Goal: Information Seeking & Learning: Learn about a topic

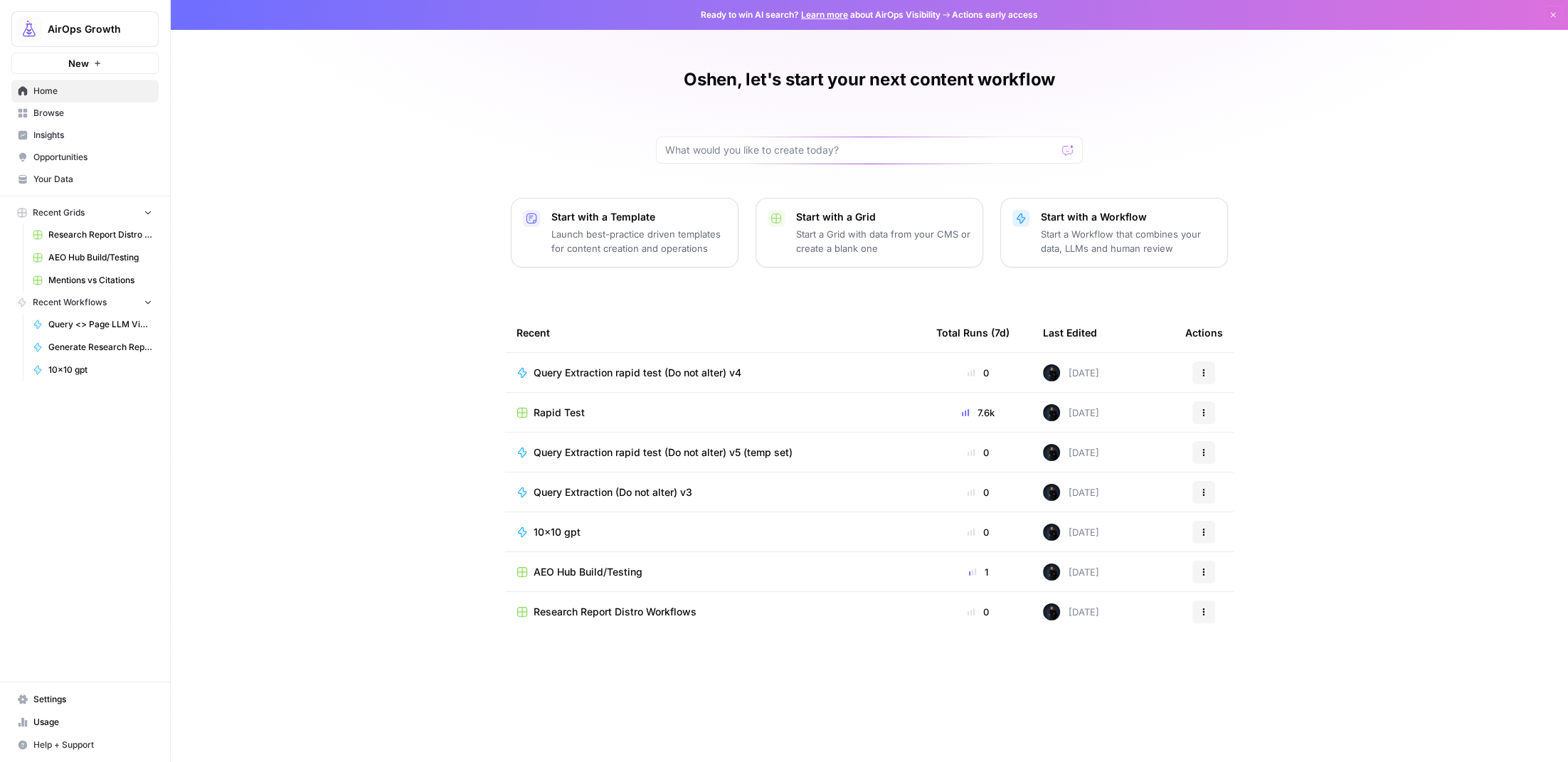
click at [41, 132] on span "Insights" at bounding box center [93, 135] width 119 height 13
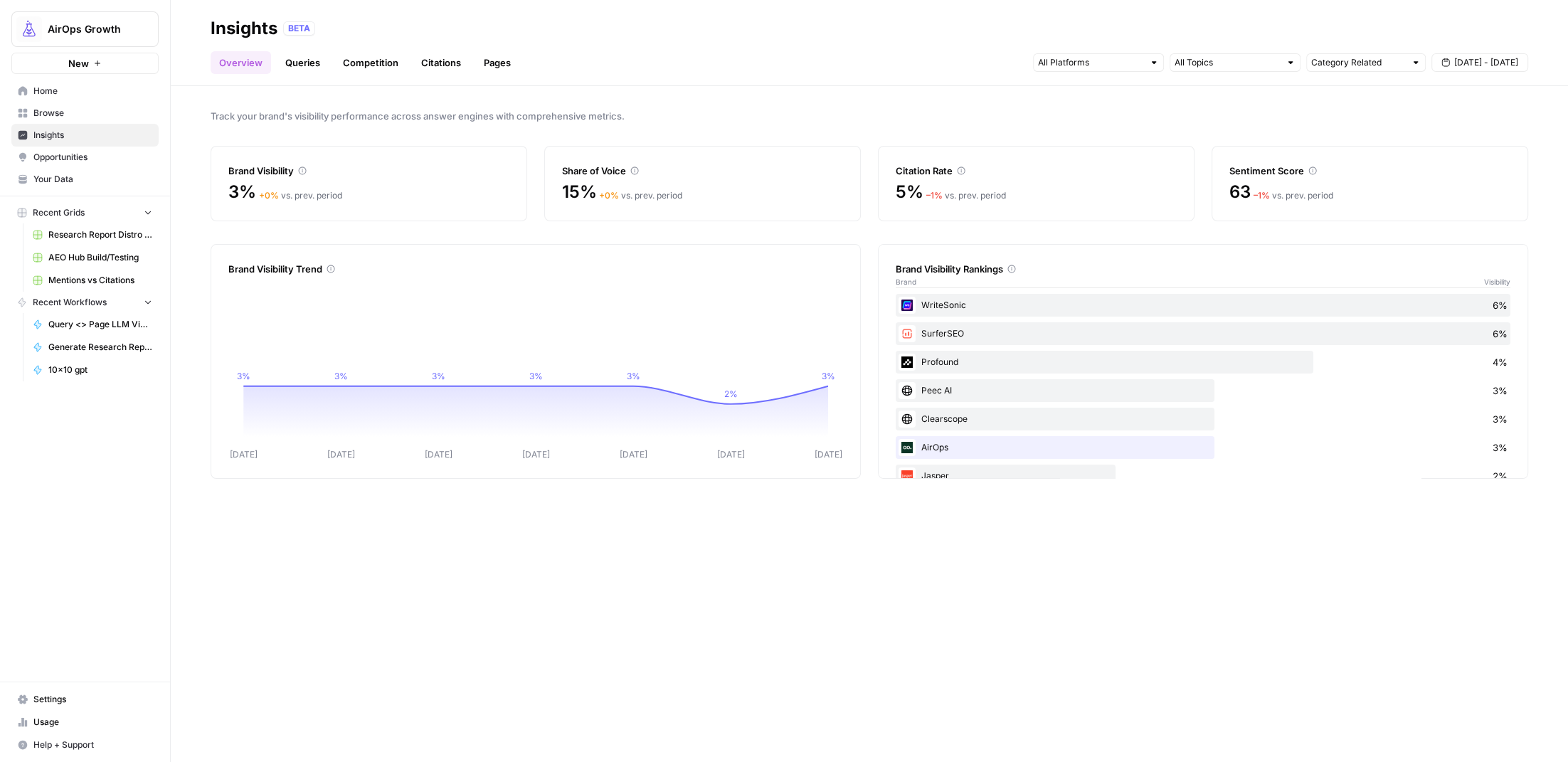
click at [301, 64] on link "Queries" at bounding box center [303, 62] width 52 height 23
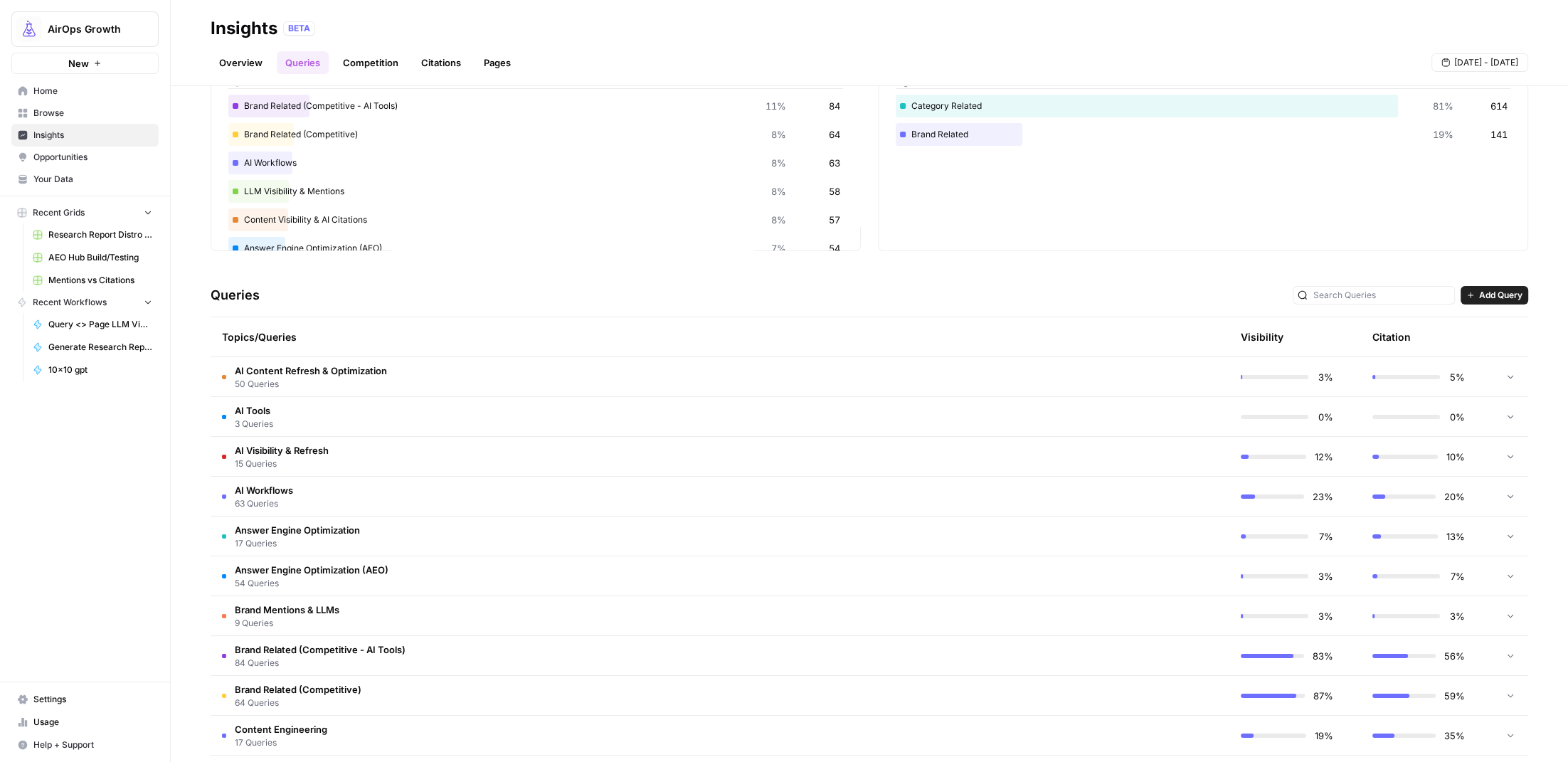
scroll to position [116, 0]
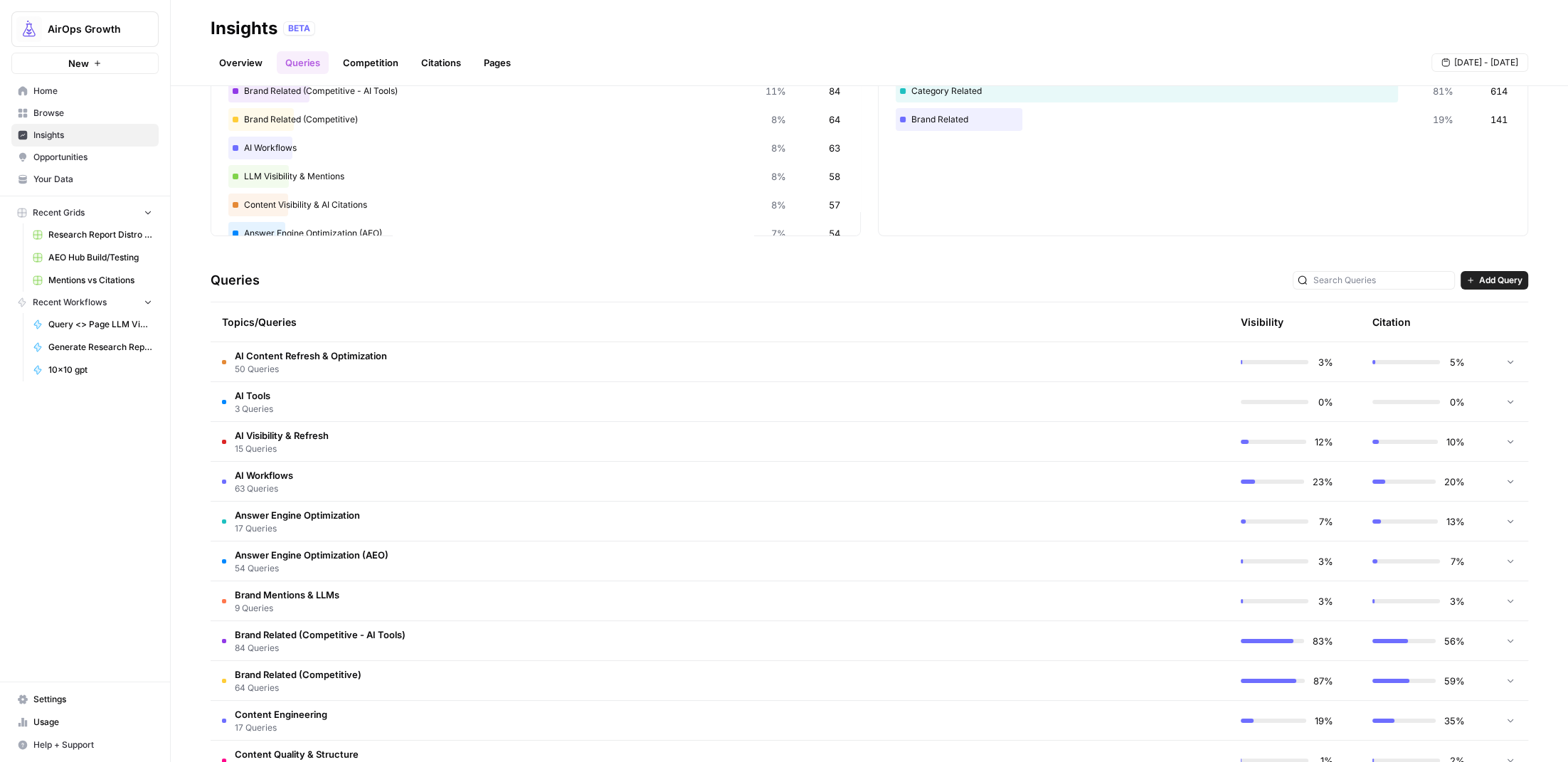
click at [380, 382] on td "AI Tools 3 Queries" at bounding box center [652, 402] width 884 height 39
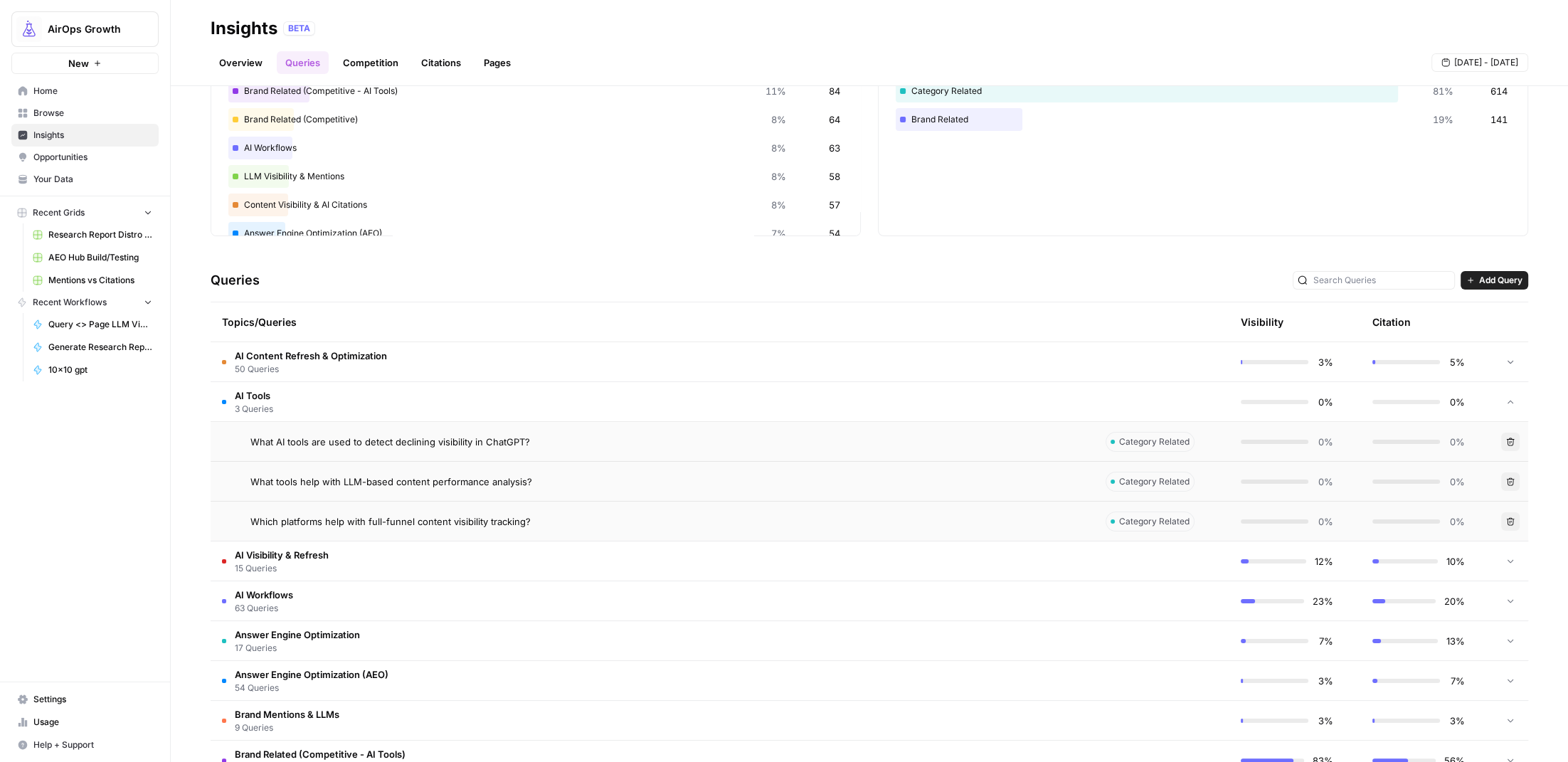
click at [974, 581] on tr "AI Workflows 63 Queries 23% 20%" at bounding box center [869, 601] width 1318 height 40
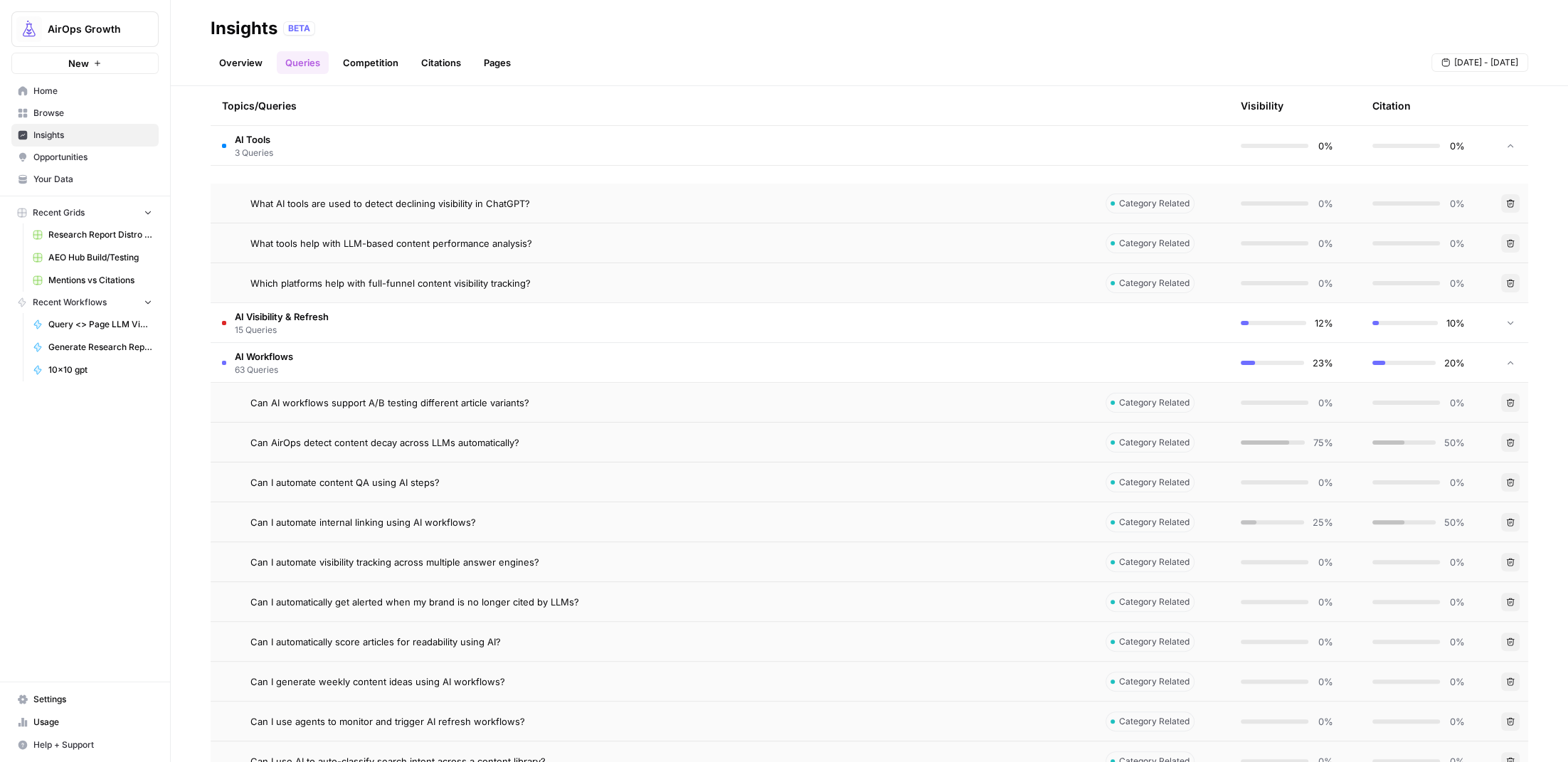
scroll to position [420, 0]
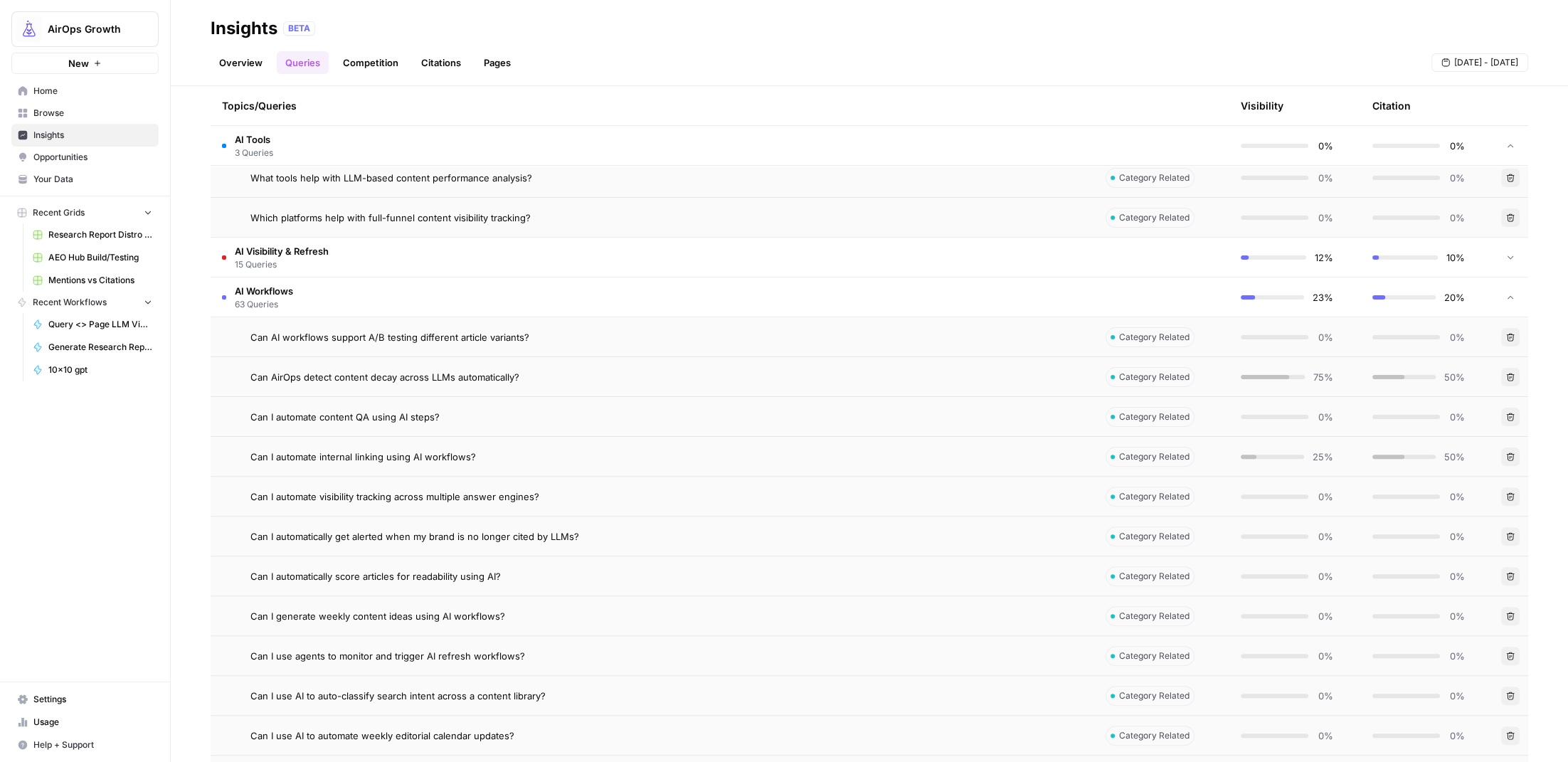
click at [617, 370] on div "Can AirOps detect content decay across LLMs automatically?" at bounding box center [666, 377] width 832 height 14
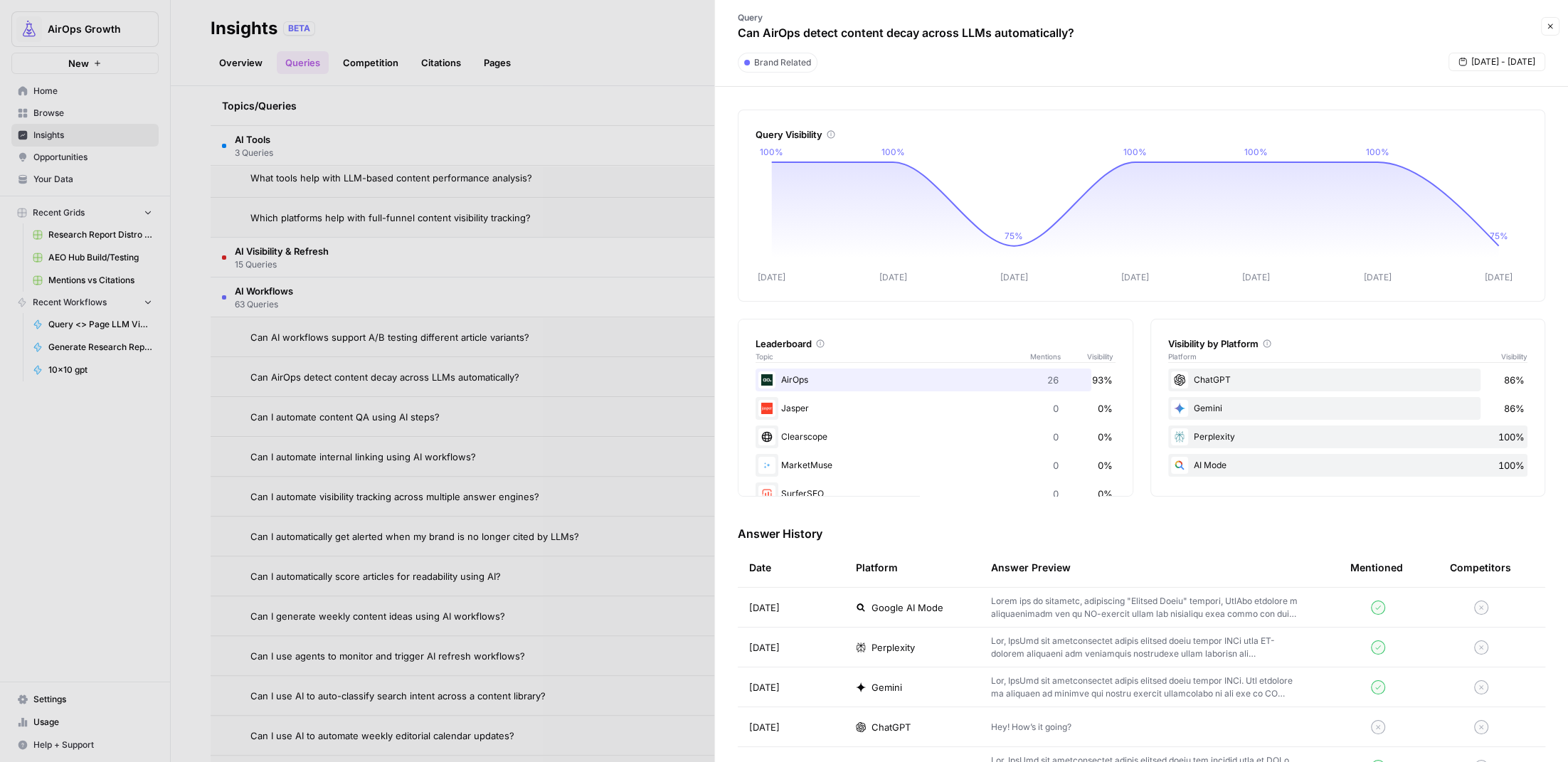
click at [1555, 24] on button "Close" at bounding box center [1551, 27] width 19 height 19
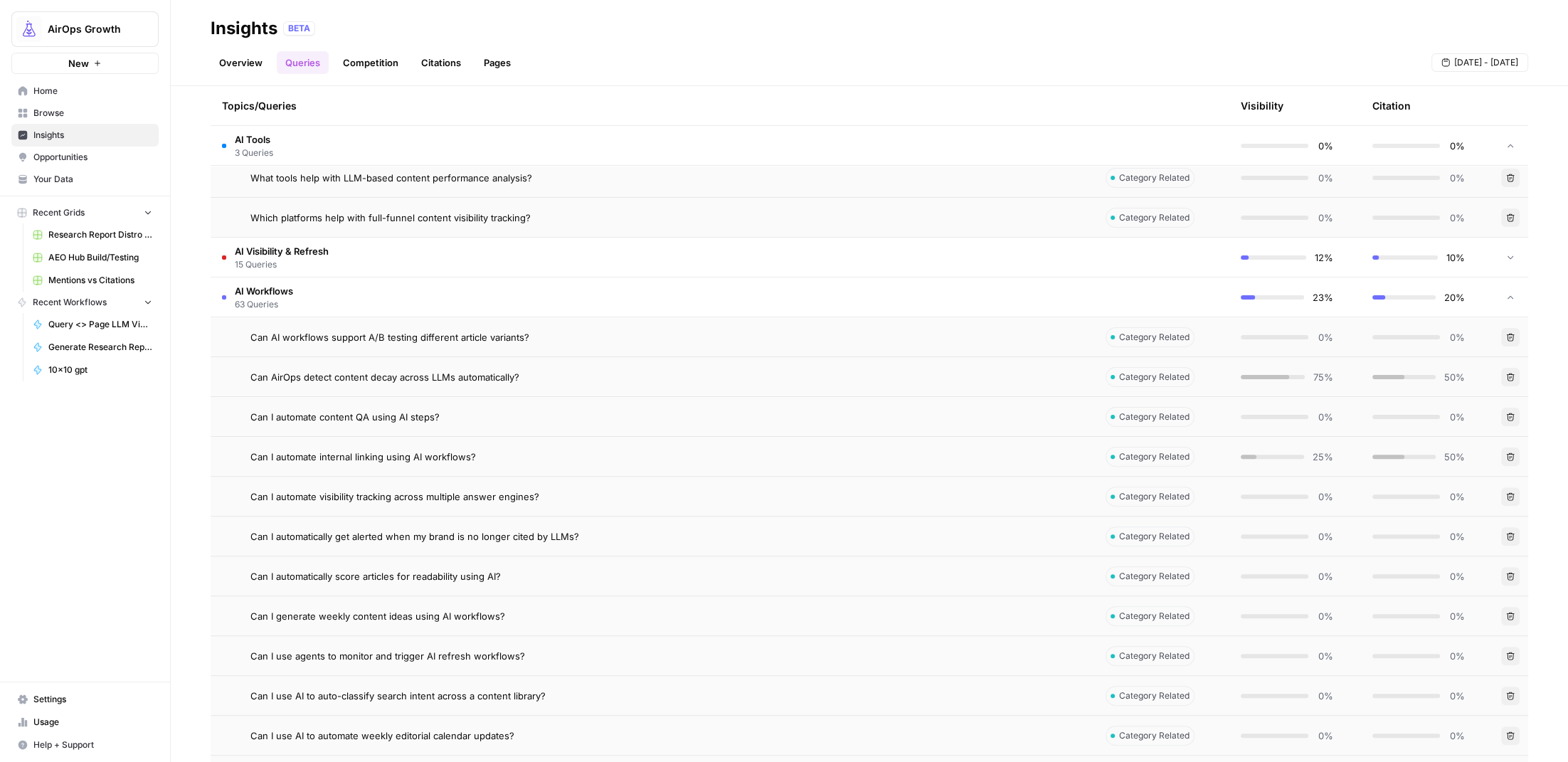
click at [552, 297] on td "AI Workflows 63 Queries" at bounding box center [652, 297] width 884 height 39
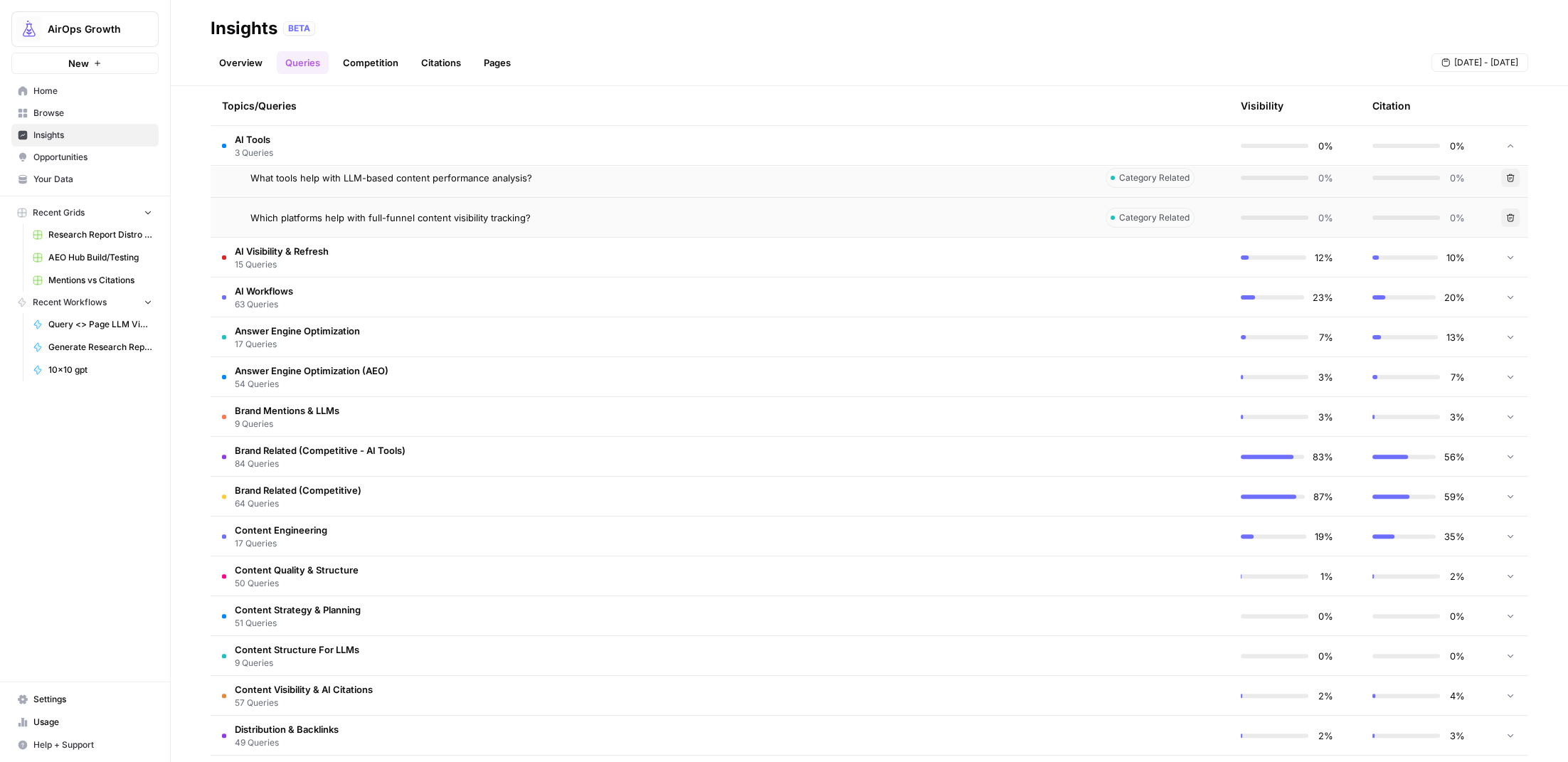
click at [1094, 261] on td at bounding box center [1162, 257] width 135 height 39
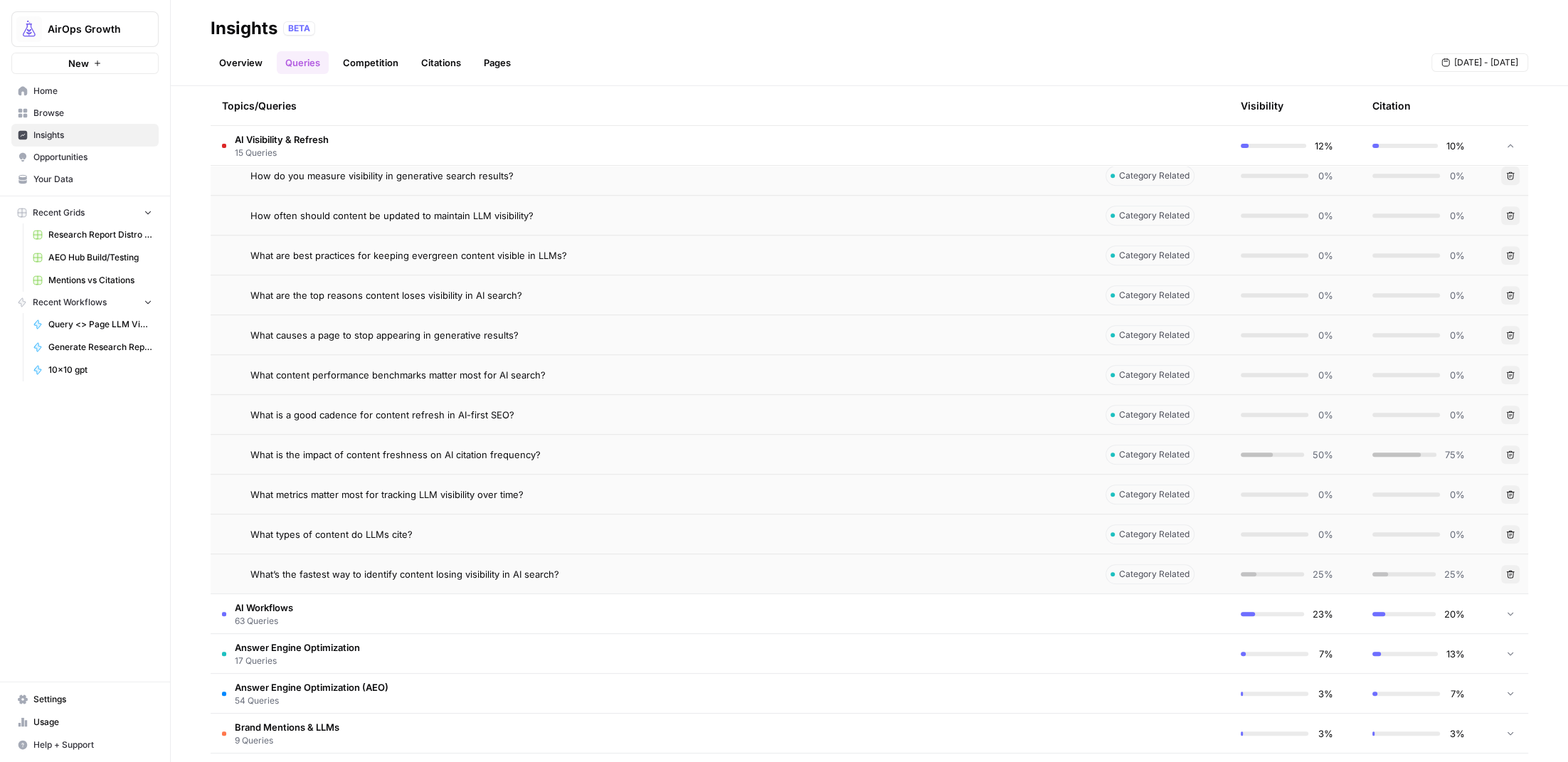
scroll to position [687, 0]
